Goal: Submit feedback/report problem: Submit feedback/report problem

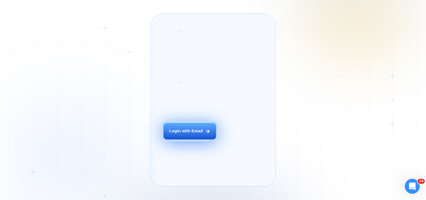
click at [200, 134] on div "Login with Email" at bounding box center [186, 131] width 34 height 6
click at [205, 140] on button "Login with Email" at bounding box center [190, 131] width 53 height 17
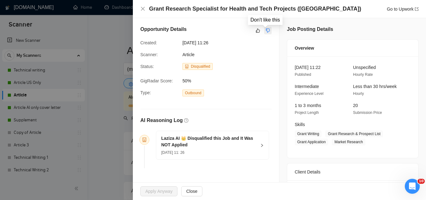
click at [267, 31] on icon "dislike" at bounding box center [268, 31] width 4 height 4
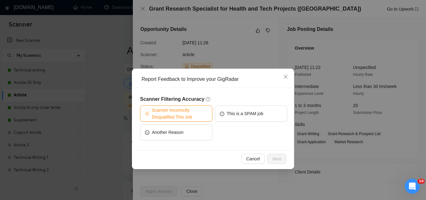
click at [197, 116] on span "Scanner Incorrectly Disqualified This Job" at bounding box center [180, 114] width 56 height 14
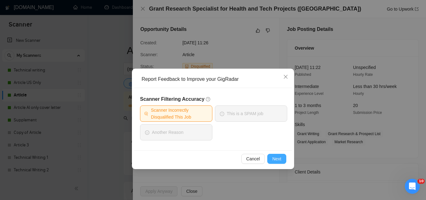
click at [273, 161] on span "Next" at bounding box center [277, 158] width 9 height 7
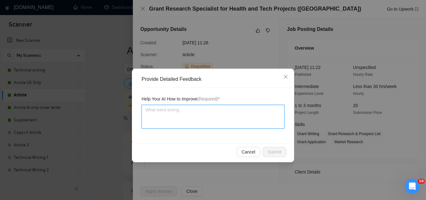
click at [198, 126] on textarea at bounding box center [213, 117] width 143 height 24
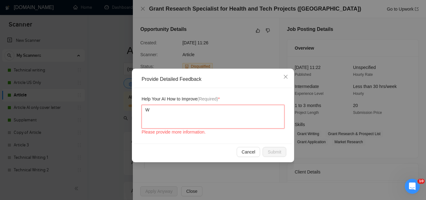
type textarea "WE"
type textarea "W"
type textarea "e"
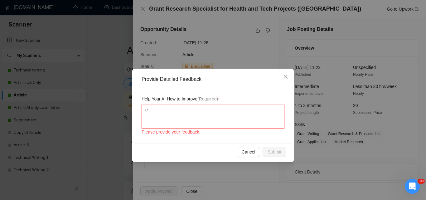
type textarea "e"
type textarea "W"
type textarea "We"
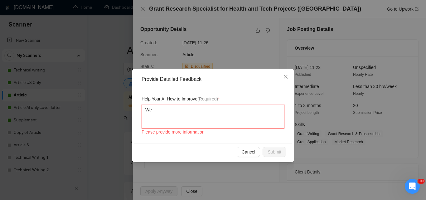
type textarea "We s"
type textarea "We shop"
type textarea "We shopi"
type textarea "We shop"
type textarea "We sho"
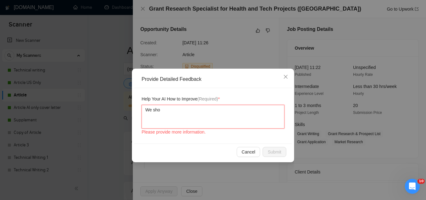
type textarea "We shou"
type textarea "We shoul"
type textarea "We should"
type textarea "We should h"
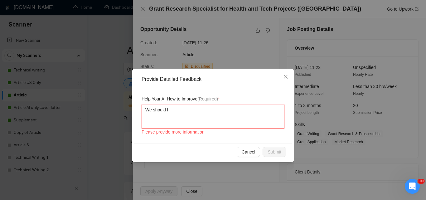
type textarea "We should ha"
type textarea "We should hav"
type textarea "We should have"
type textarea "We should have b"
type textarea "We should have bid"
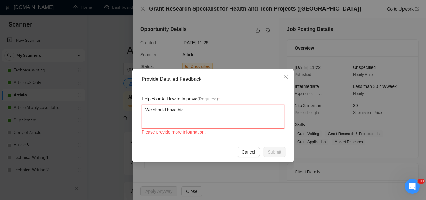
type textarea "We should have bid"
type textarea "We should have bid o"
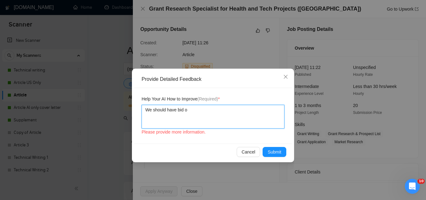
type textarea "We should have bid on"
type textarea "We should have bid on t"
type textarea "We should have bid on th"
type textarea "We should have bid on thi"
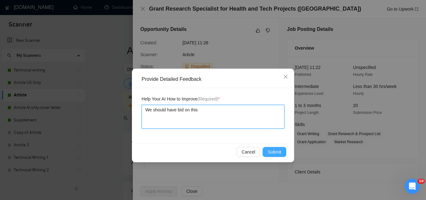
type textarea "We should have bid on this"
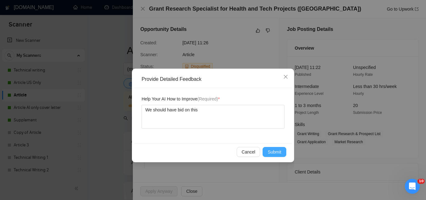
click at [275, 150] on span "Submit" at bounding box center [275, 152] width 14 height 7
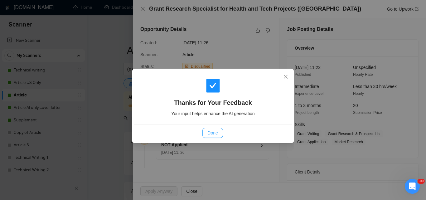
click at [214, 133] on span "Done" at bounding box center [213, 133] width 10 height 7
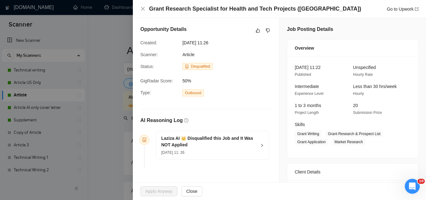
click at [111, 66] on div at bounding box center [213, 100] width 426 height 200
